Goal: Check status: Check status

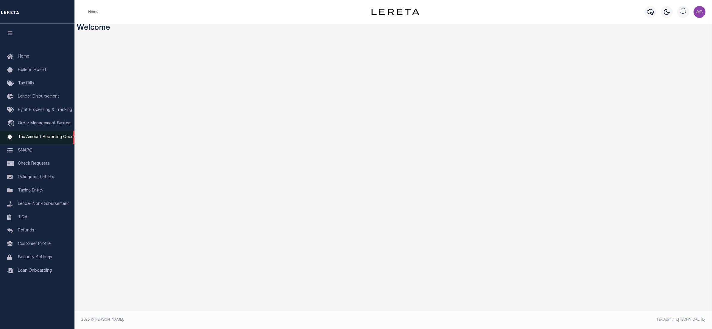
click at [39, 139] on span "Tax Amount Reporting Queue" at bounding box center [47, 137] width 58 height 4
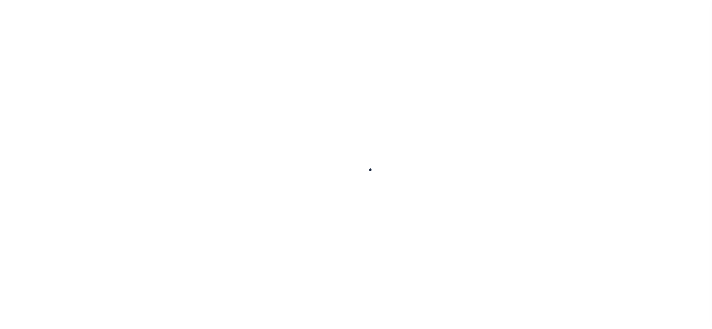
select select "100"
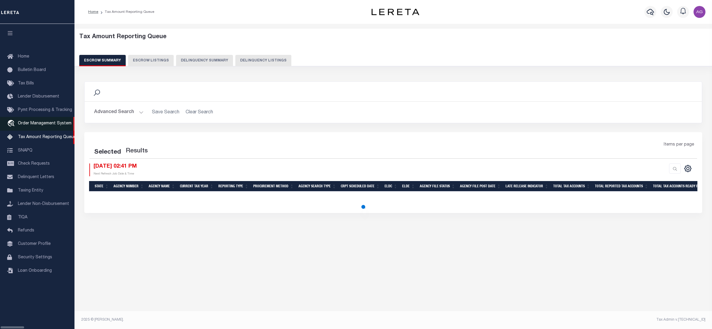
select select "100"
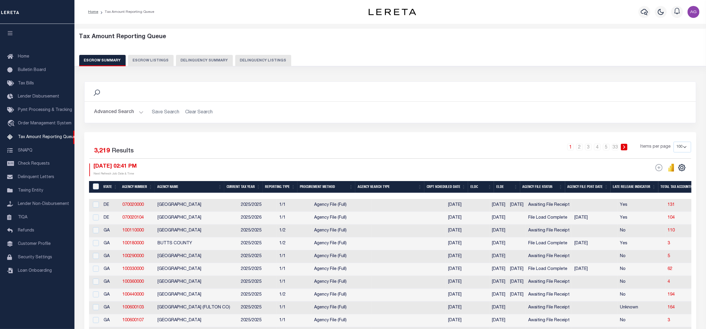
click at [183, 60] on button "Delinquency Summary" at bounding box center [204, 60] width 57 height 11
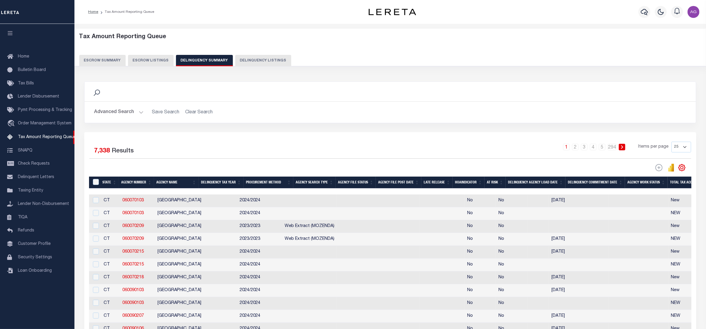
click at [256, 63] on button "Delinquency Listings" at bounding box center [263, 60] width 56 height 11
select select "100"
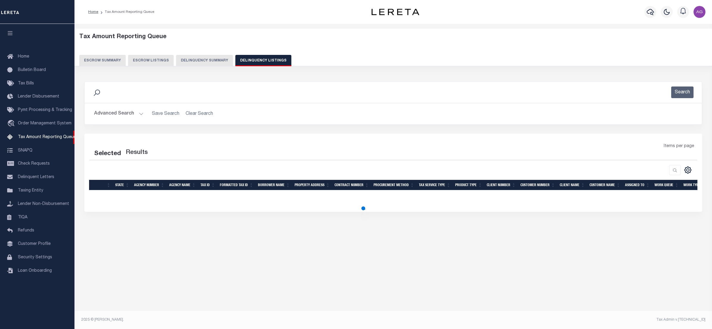
click at [125, 111] on button "Advanced Search" at bounding box center [118, 114] width 49 height 12
select select "100"
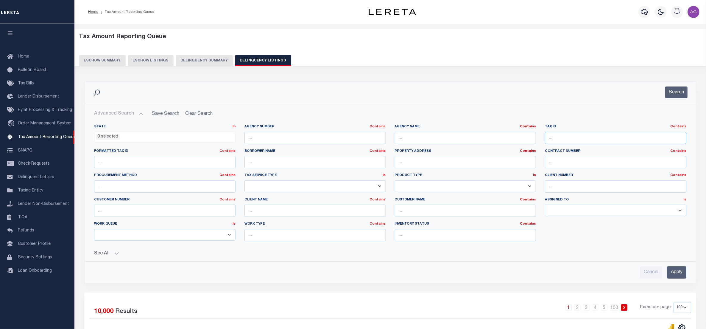
click at [582, 139] on input "text" at bounding box center [616, 138] width 142 height 12
paste input "034601-157.07-3-19"
drag, startPoint x: 593, startPoint y: 139, endPoint x: 633, endPoint y: 140, distance: 40.5
click at [633, 140] on input "034601-157.07-3-19" at bounding box center [616, 138] width 142 height 12
type input "034601-157.07-3-19"
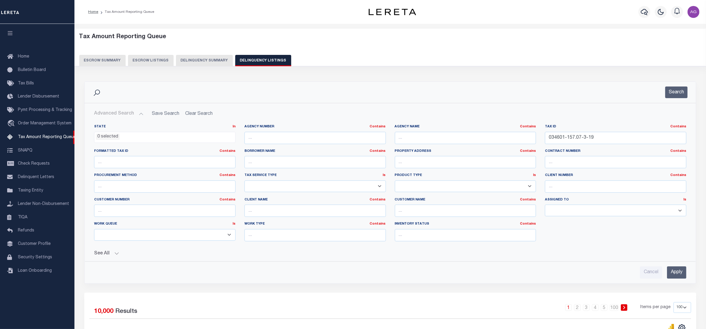
click at [678, 273] on input "Apply" at bounding box center [676, 272] width 19 height 12
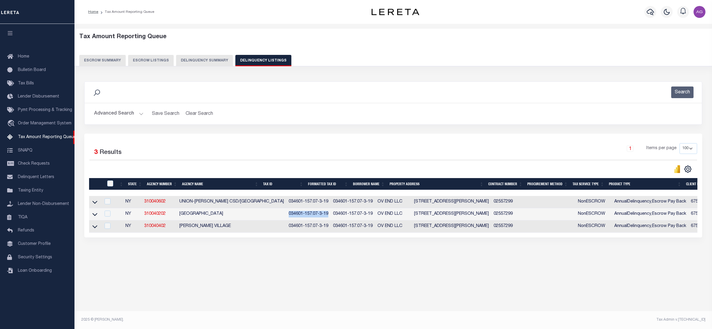
drag, startPoint x: 262, startPoint y: 217, endPoint x: 305, endPoint y: 217, distance: 42.3
click at [305, 217] on td "034601-157.07-3-19" at bounding box center [308, 214] width 44 height 12
checkbox input "true"
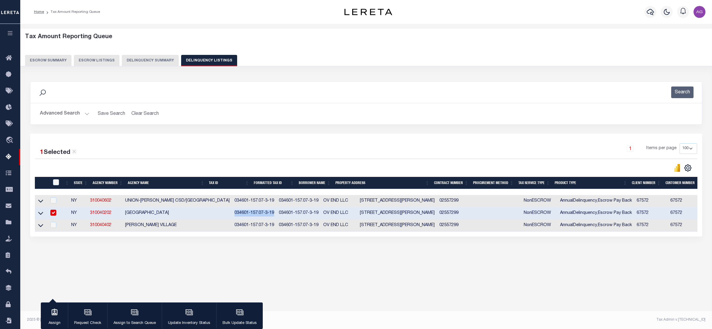
copy td "034601-157.07-3-19"
